Goal: Contribute content: Add original content to the website for others to see

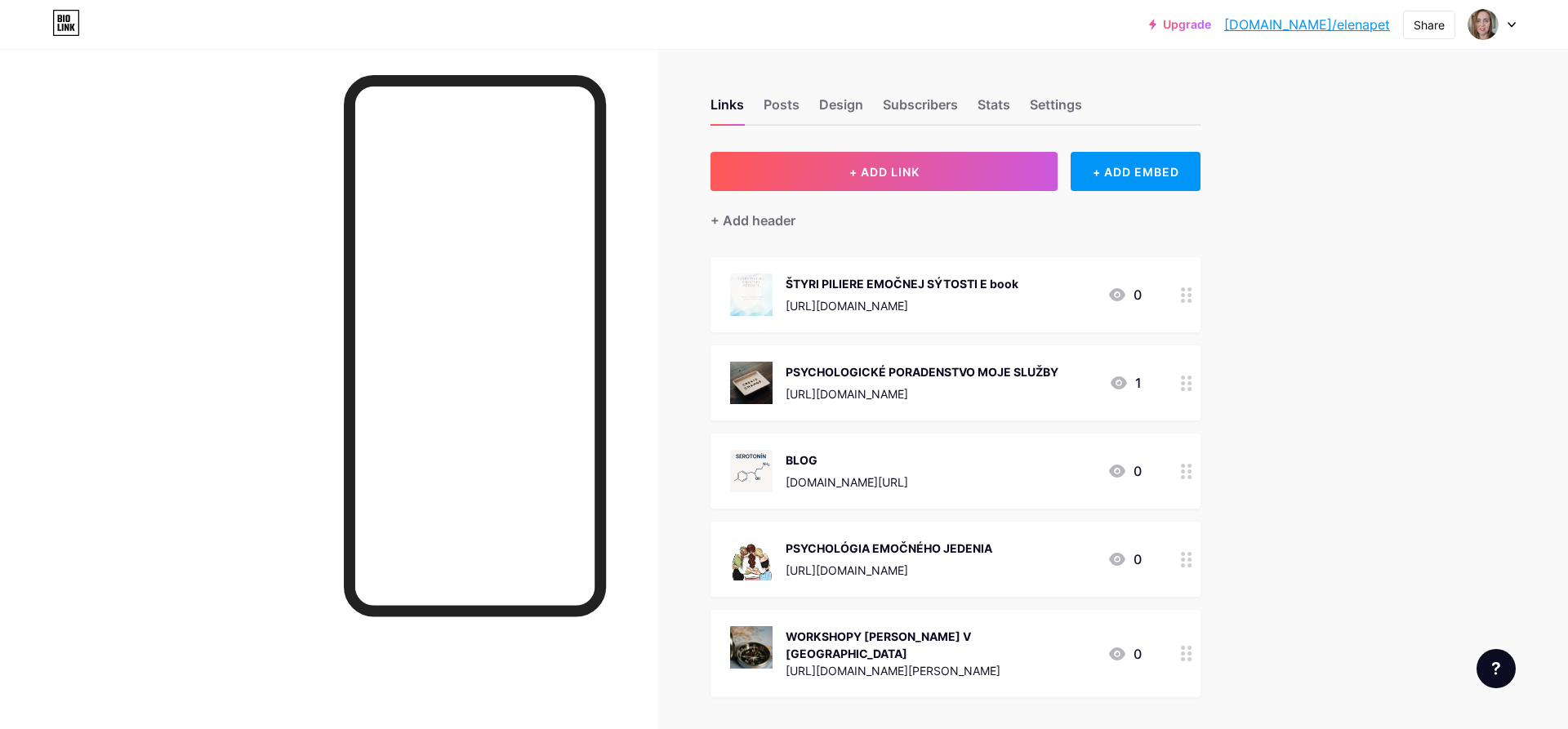
click at [1189, 382] on circle at bounding box center [1190, 383] width 4 height 4
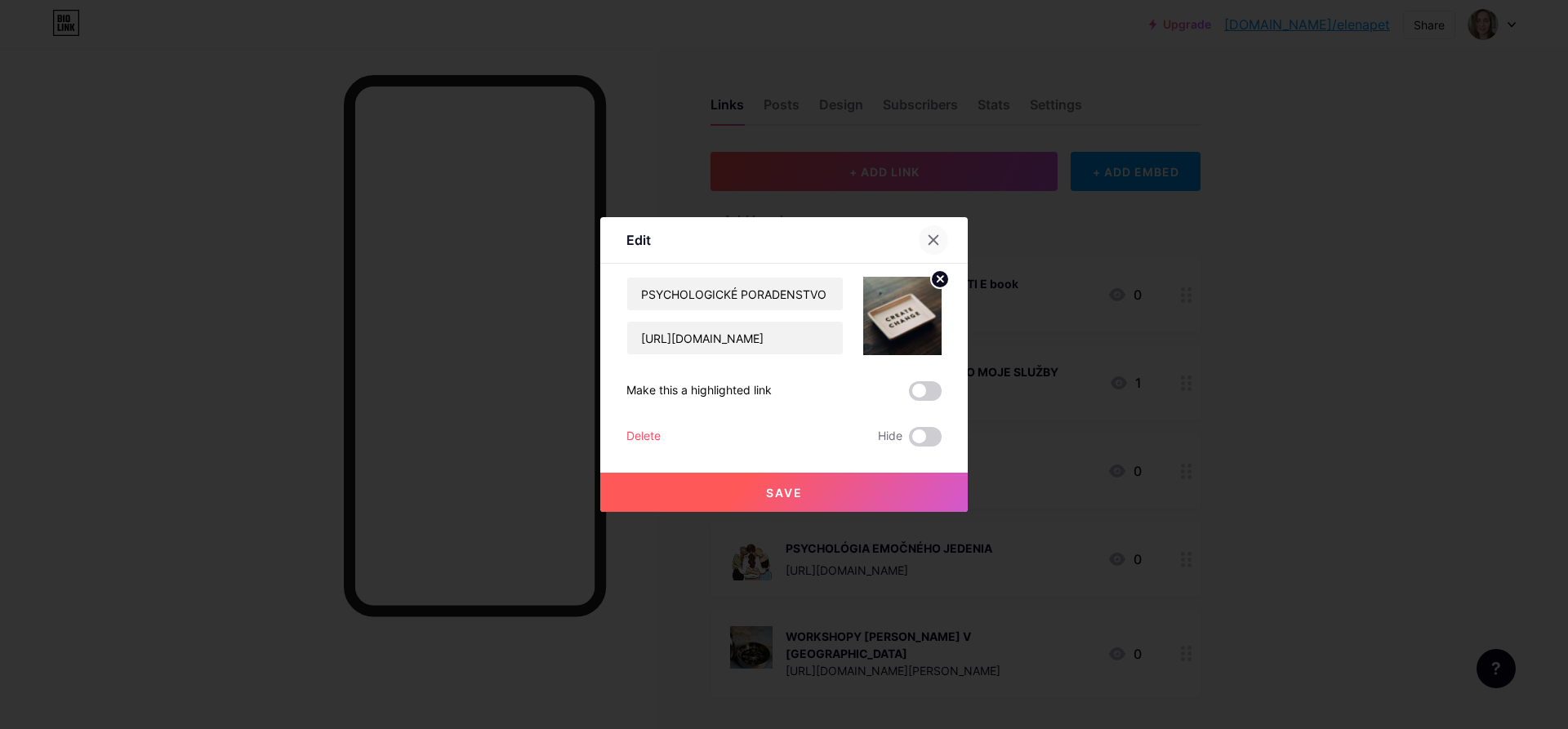
click at [932, 240] on icon at bounding box center [934, 240] width 9 height 9
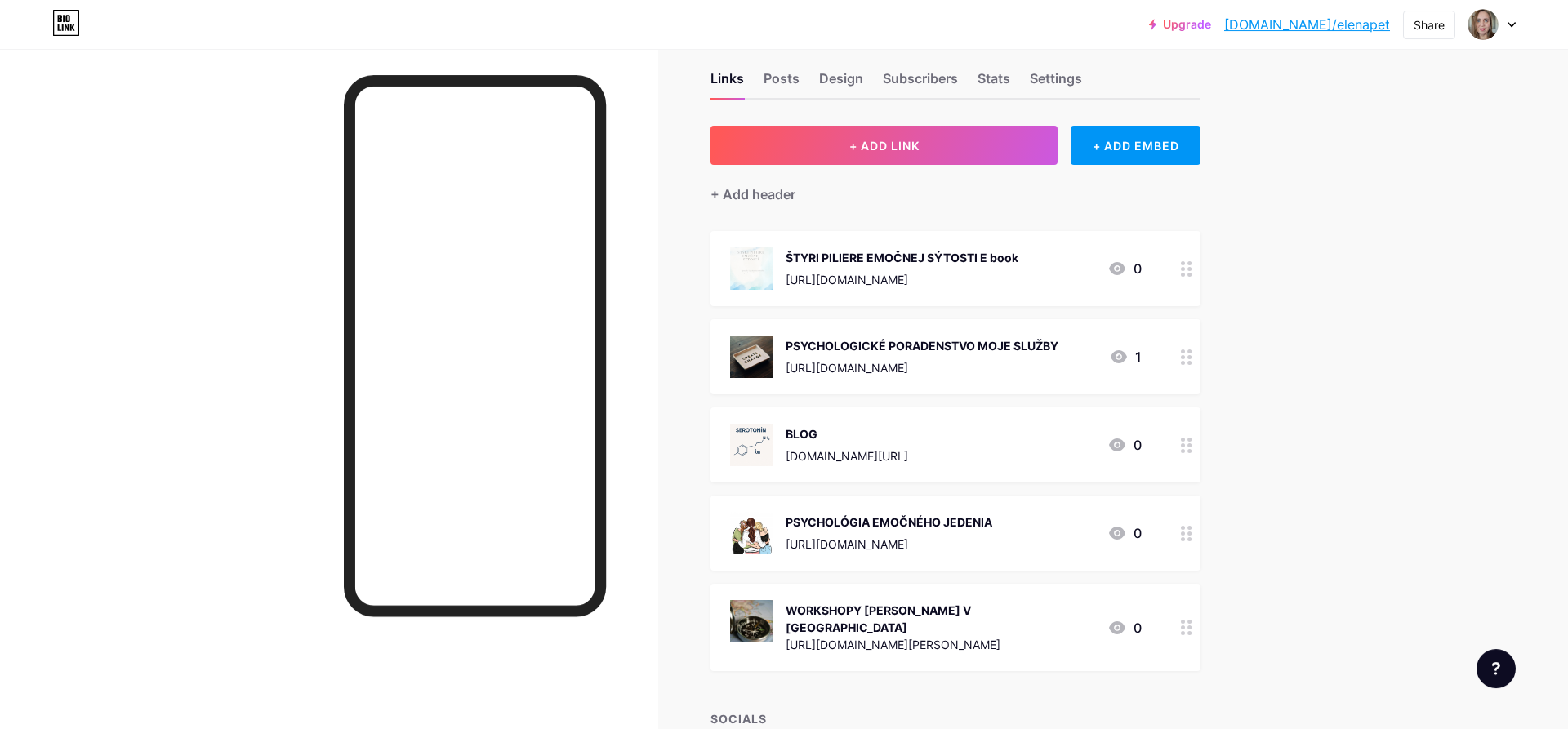
scroll to position [24, 0]
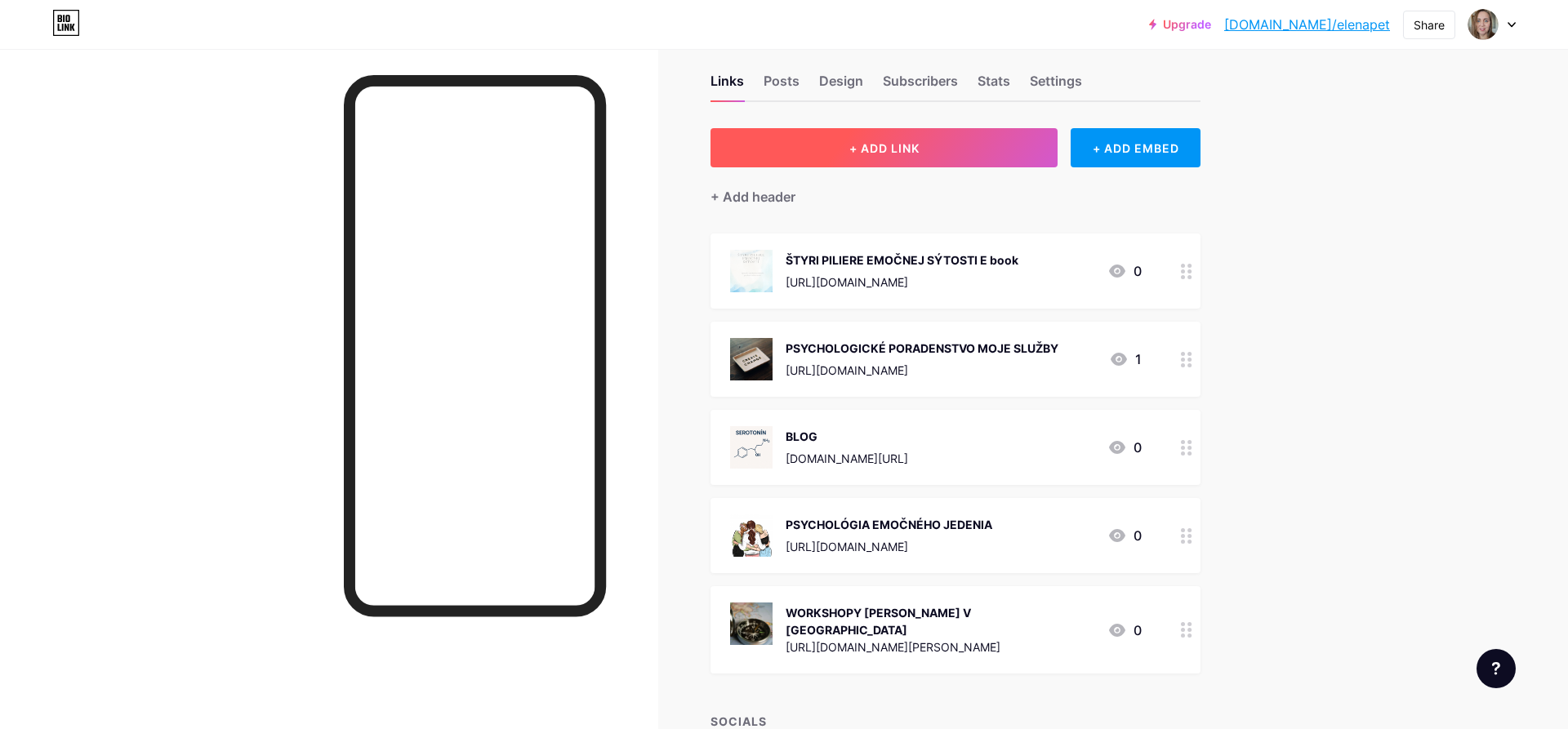
click at [885, 150] on span "+ ADD LINK" at bounding box center [884, 147] width 70 height 14
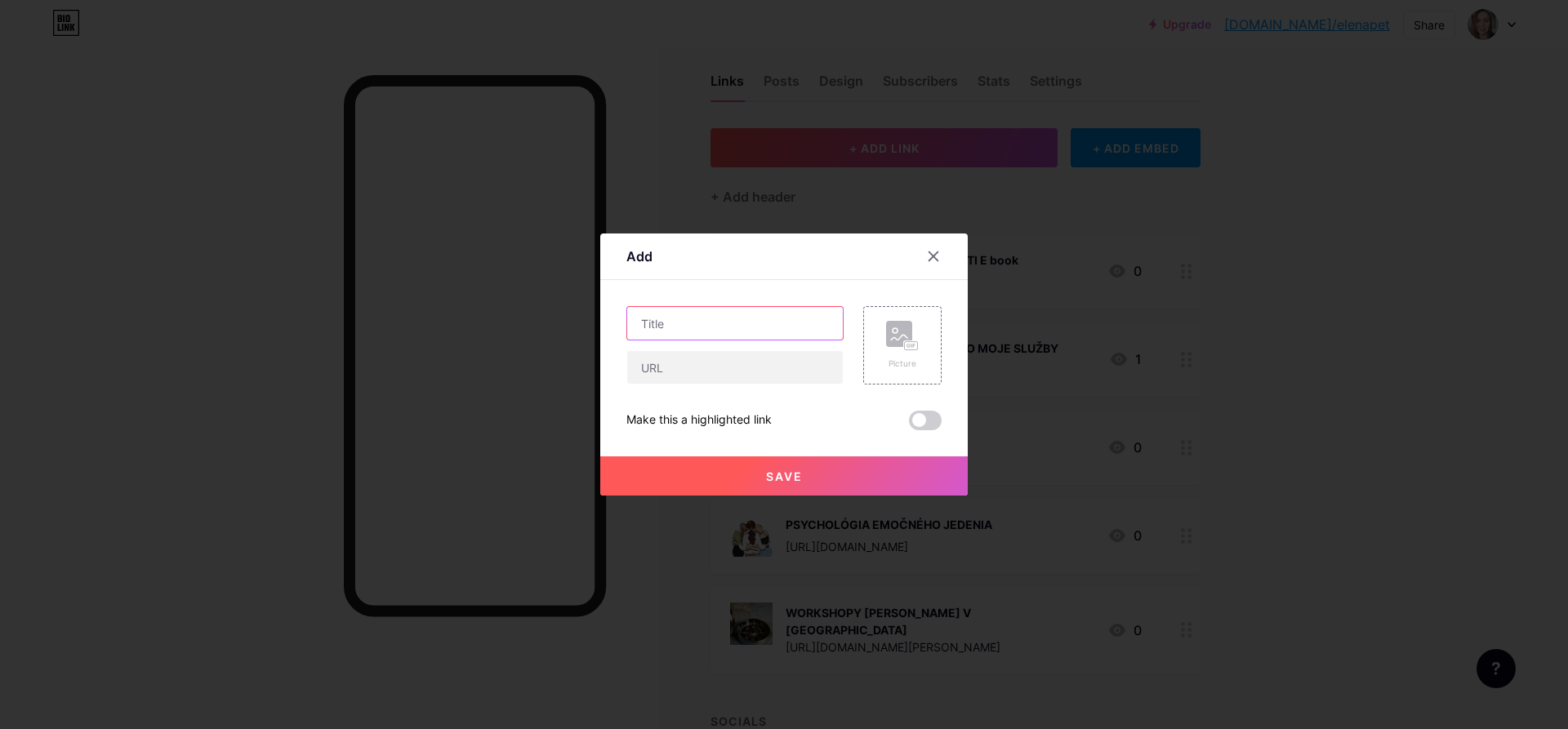
click at [732, 323] on input "text" at bounding box center [735, 323] width 216 height 33
paste input "Sebavedomá & úspešná – koniec emočnému jedeniu."
type input "Sebavedomá & úspešná – koniec emočnému jedeniu."
click at [689, 372] on input "text" at bounding box center [735, 368] width 216 height 33
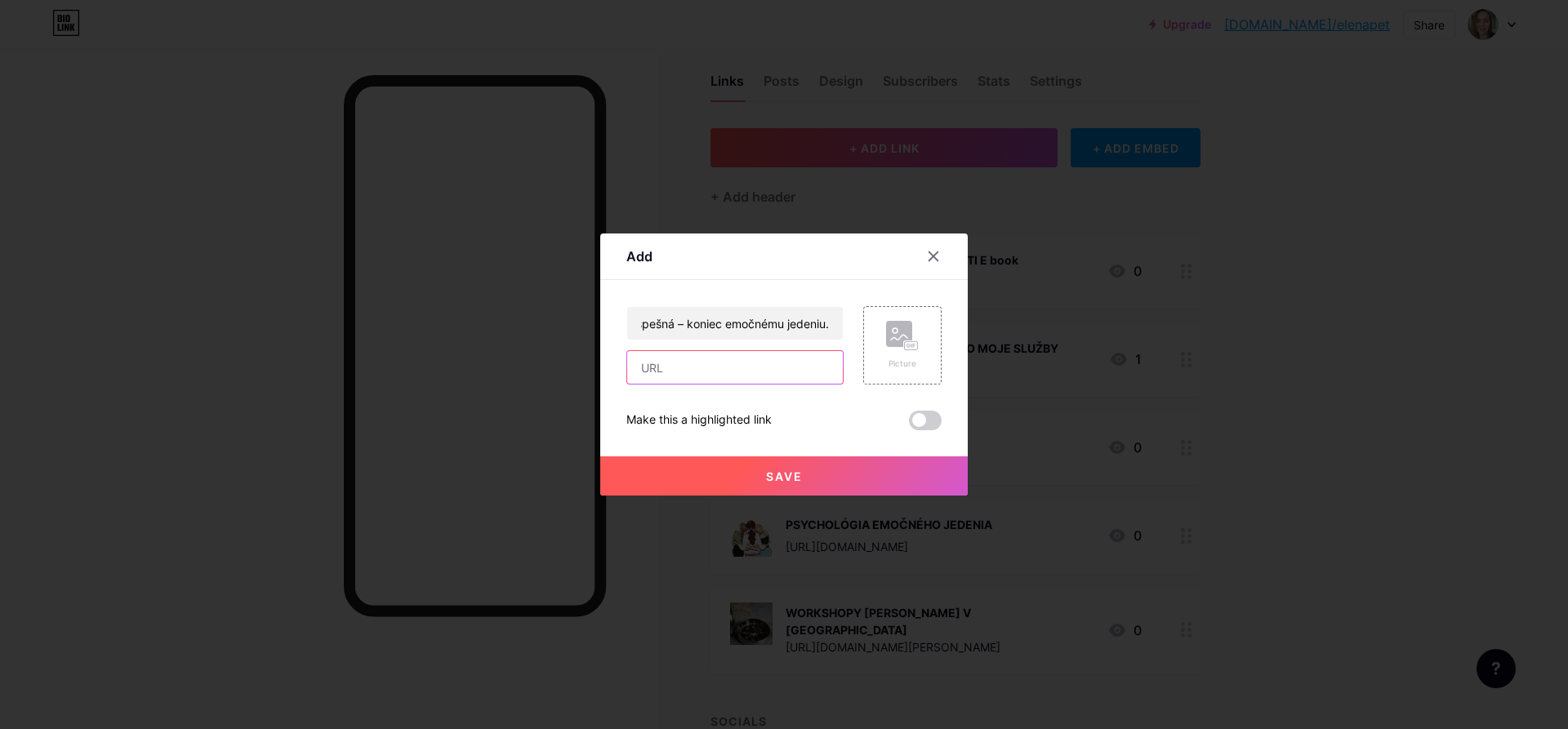
paste input "[URL][DOMAIN_NAME]?"
click at [684, 369] on input "[URL][DOMAIN_NAME]?" at bounding box center [735, 368] width 216 height 33
click at [789, 369] on input "[DOMAIN_NAME][URL]?" at bounding box center [735, 368] width 216 height 33
type input "[DOMAIN_NAME][URL]"
click at [895, 362] on div "Picture" at bounding box center [902, 363] width 33 height 12
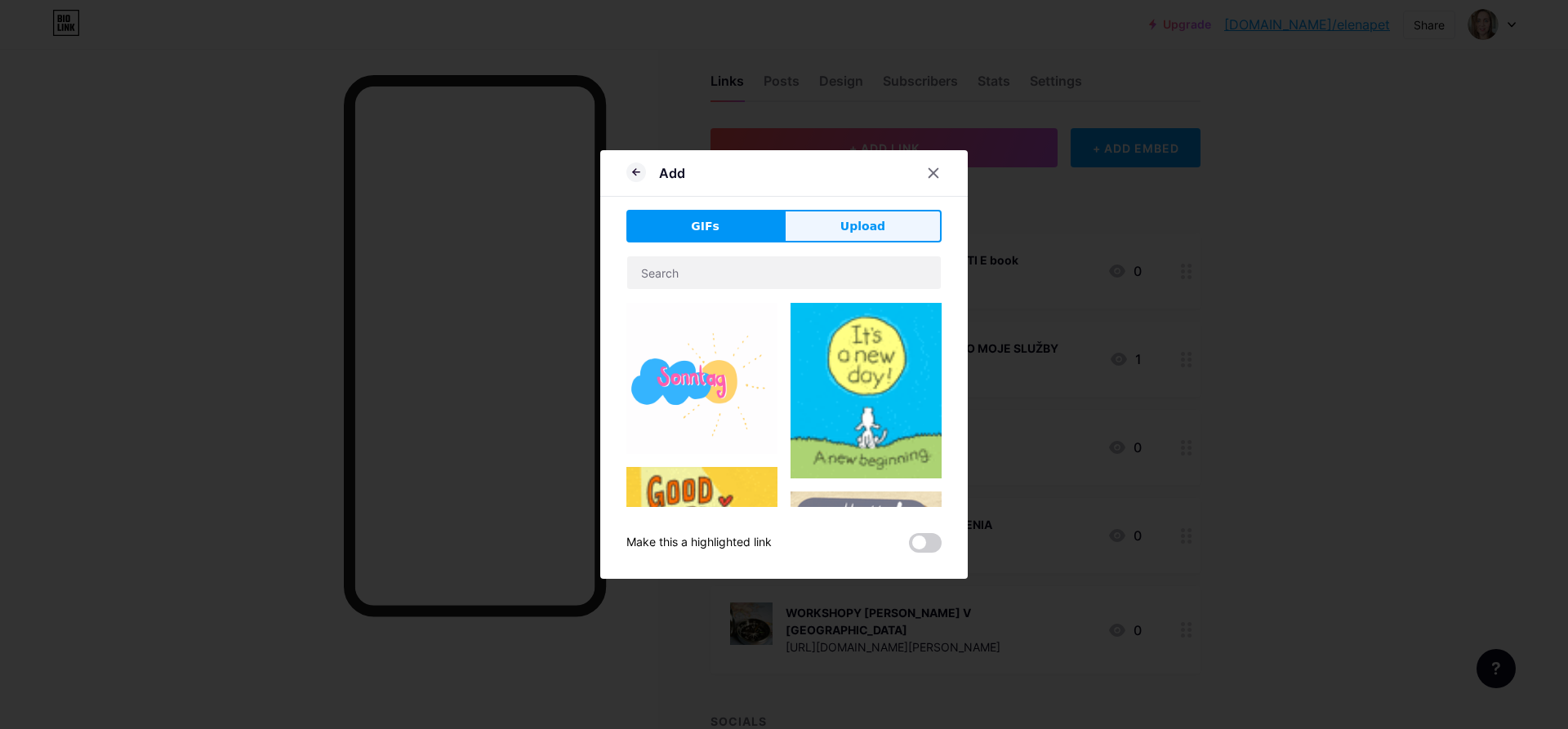
click at [856, 225] on span "Upload" at bounding box center [862, 226] width 45 height 17
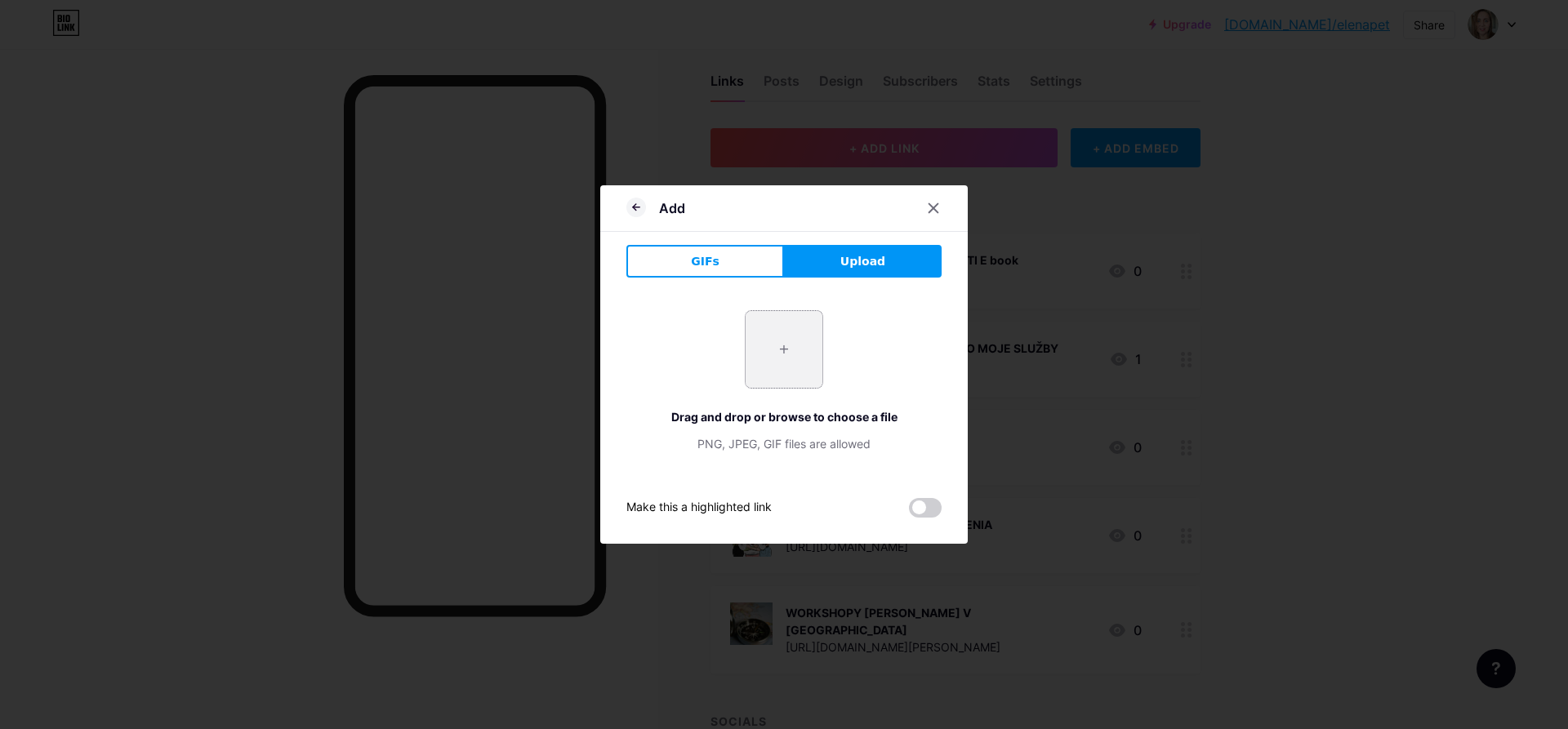
click at [781, 347] on input "file" at bounding box center [784, 349] width 76 height 76
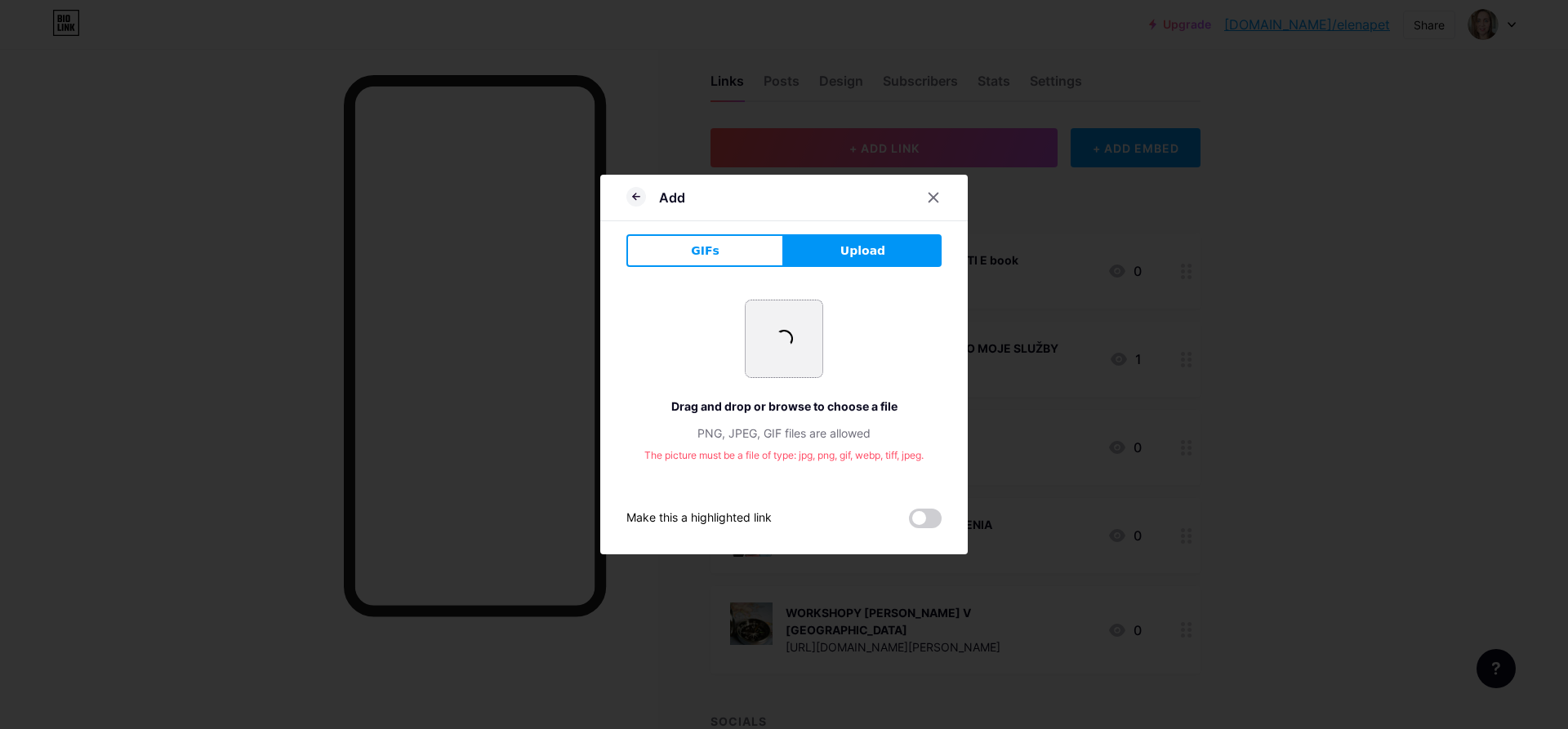
click at [777, 338] on span at bounding box center [785, 339] width 25 height 25
click at [846, 253] on span "Upload" at bounding box center [862, 250] width 45 height 17
click at [779, 353] on input "file" at bounding box center [784, 339] width 76 height 76
type input "C:\fakepath\Screenshot_20250914_072443_Drive.jpg"
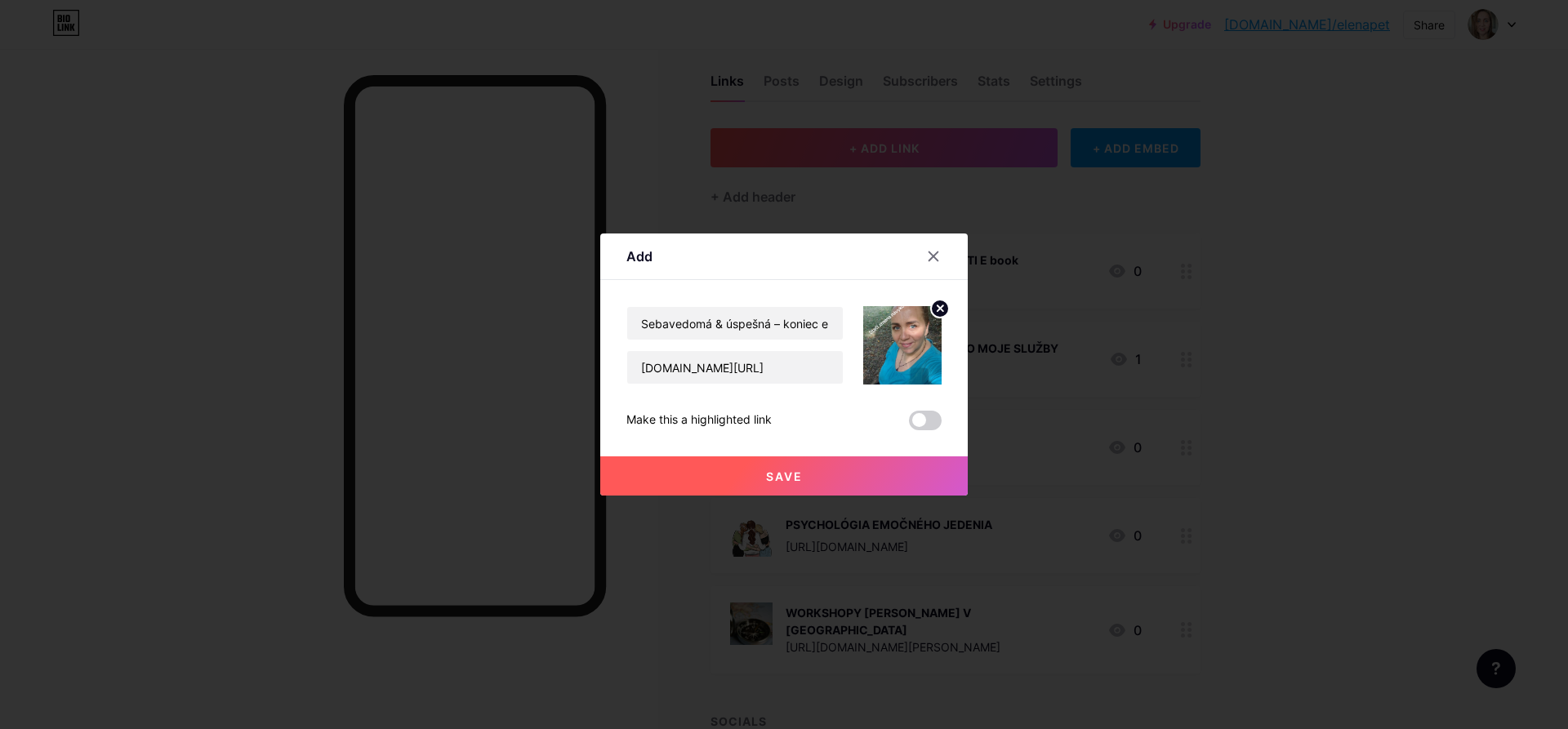
click at [786, 469] on button "Save" at bounding box center [784, 475] width 368 height 39
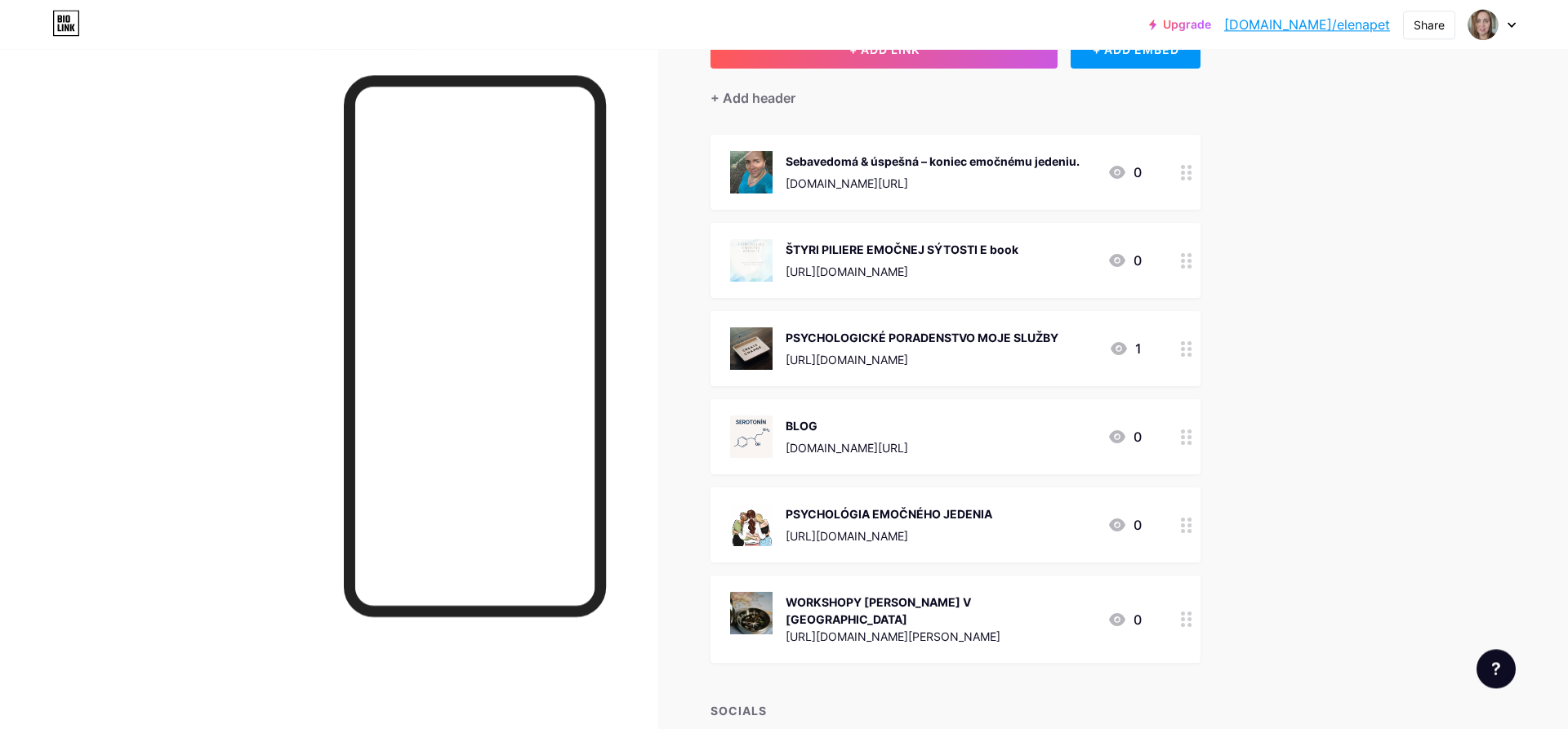
scroll to position [0, 0]
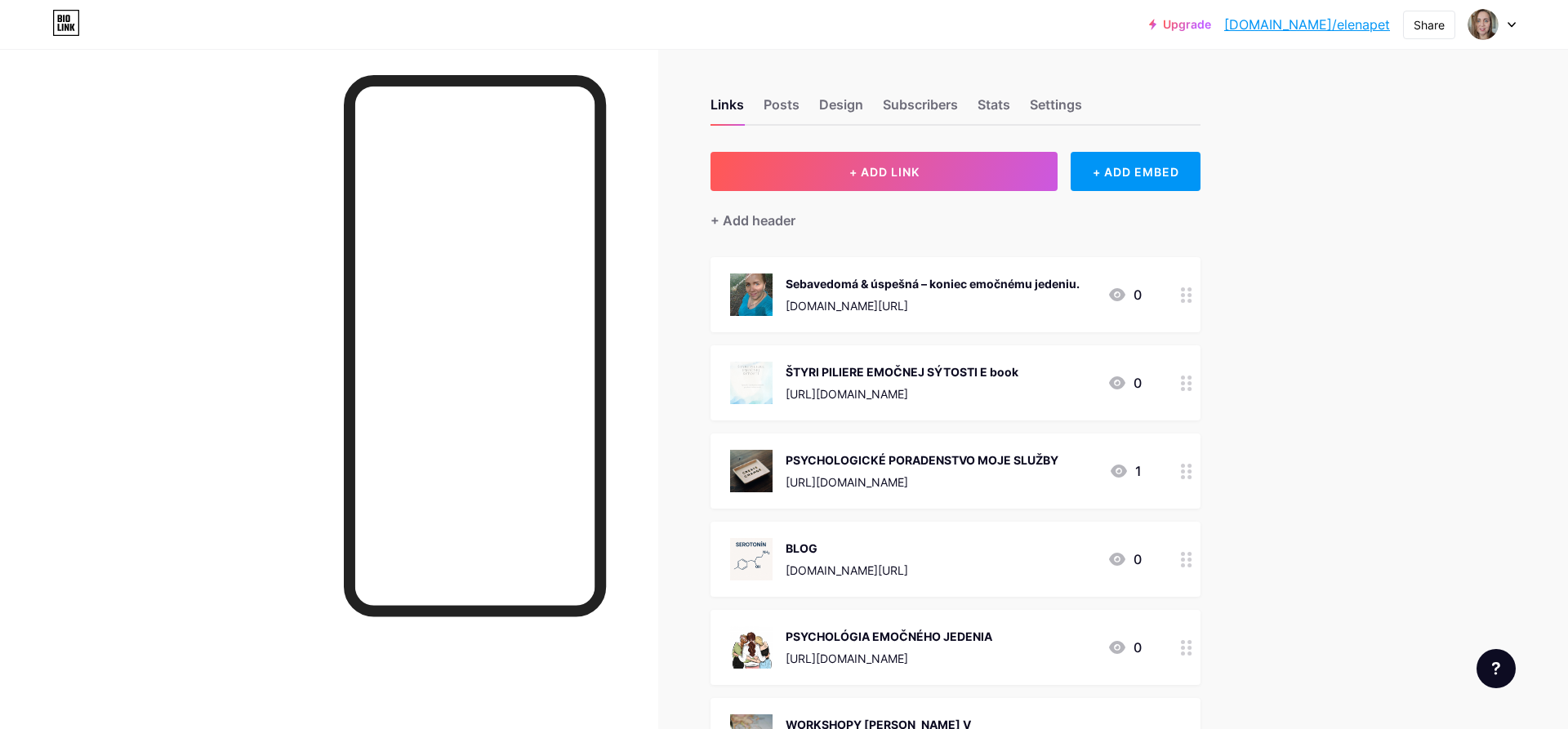
click at [1418, 339] on div "Upgrade [DOMAIN_NAME]/elenap... [DOMAIN_NAME]/elenapet Share Switch accounts [P…" at bounding box center [784, 585] width 1568 height 1171
